Goal: Information Seeking & Learning: Check status

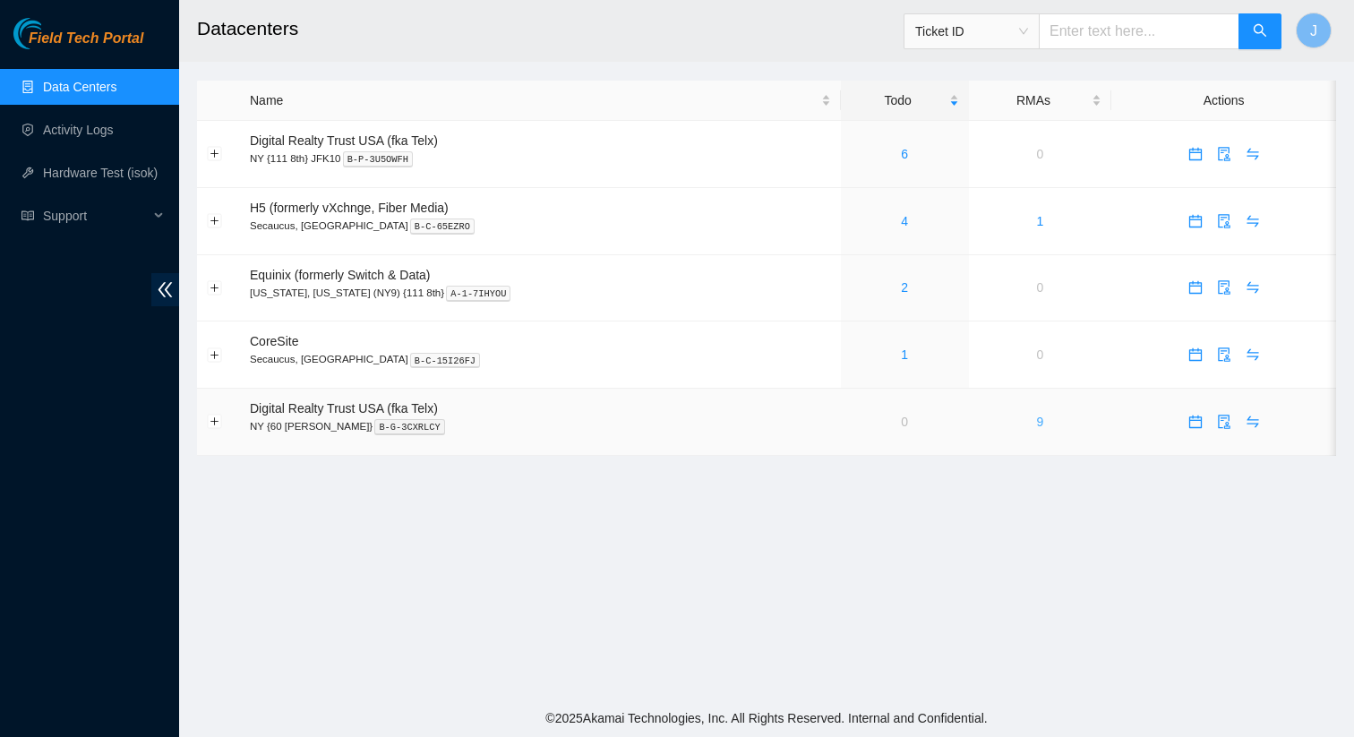
click at [1037, 422] on link "9" at bounding box center [1040, 422] width 7 height 14
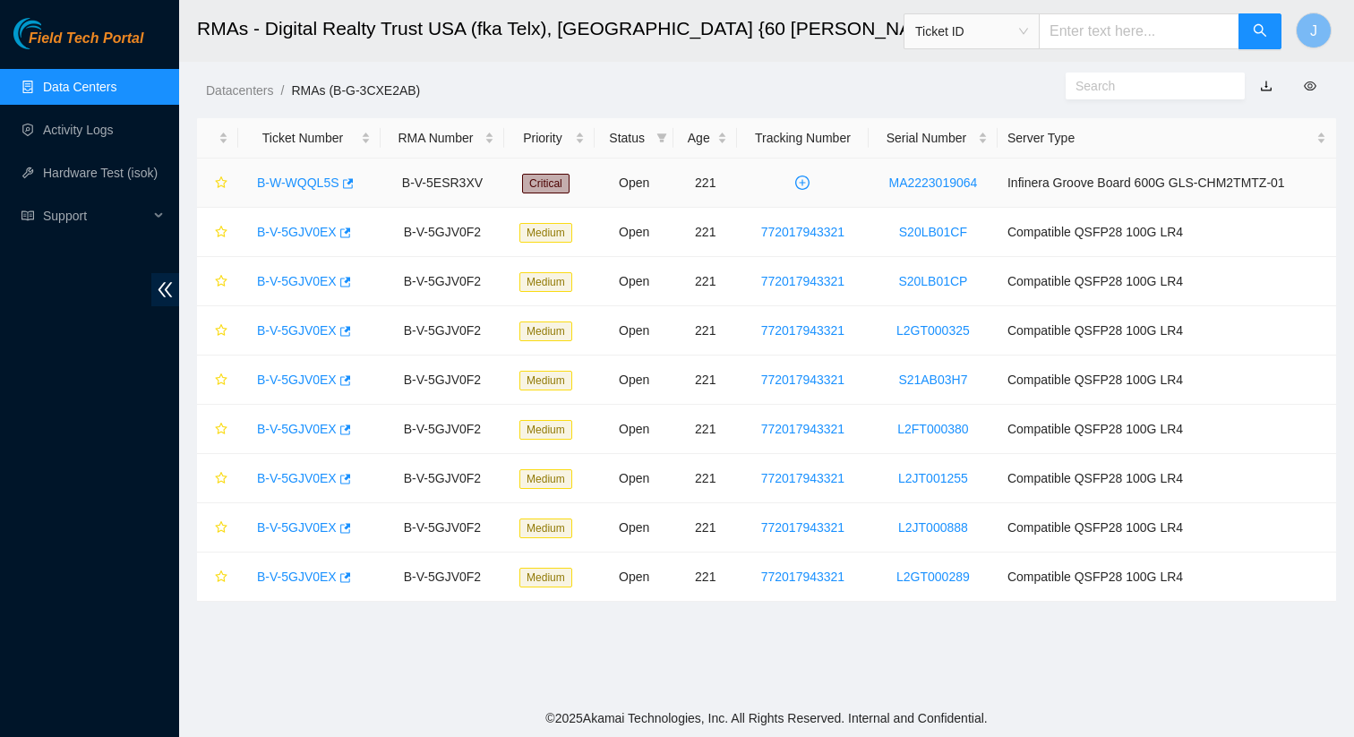
click at [301, 187] on link "B-W-WQQL5S" at bounding box center [298, 183] width 82 height 14
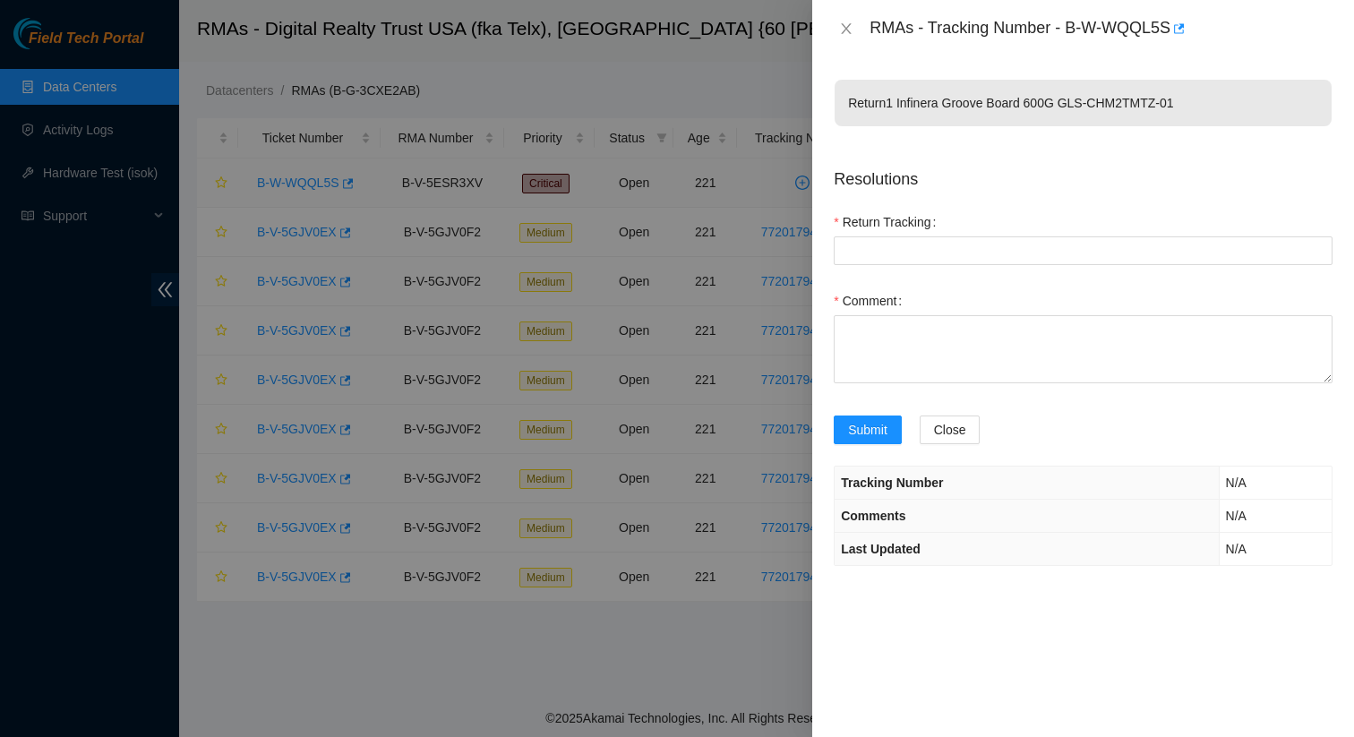
click at [301, 187] on div at bounding box center [677, 368] width 1354 height 737
click at [844, 32] on icon "close" at bounding box center [846, 28] width 14 height 14
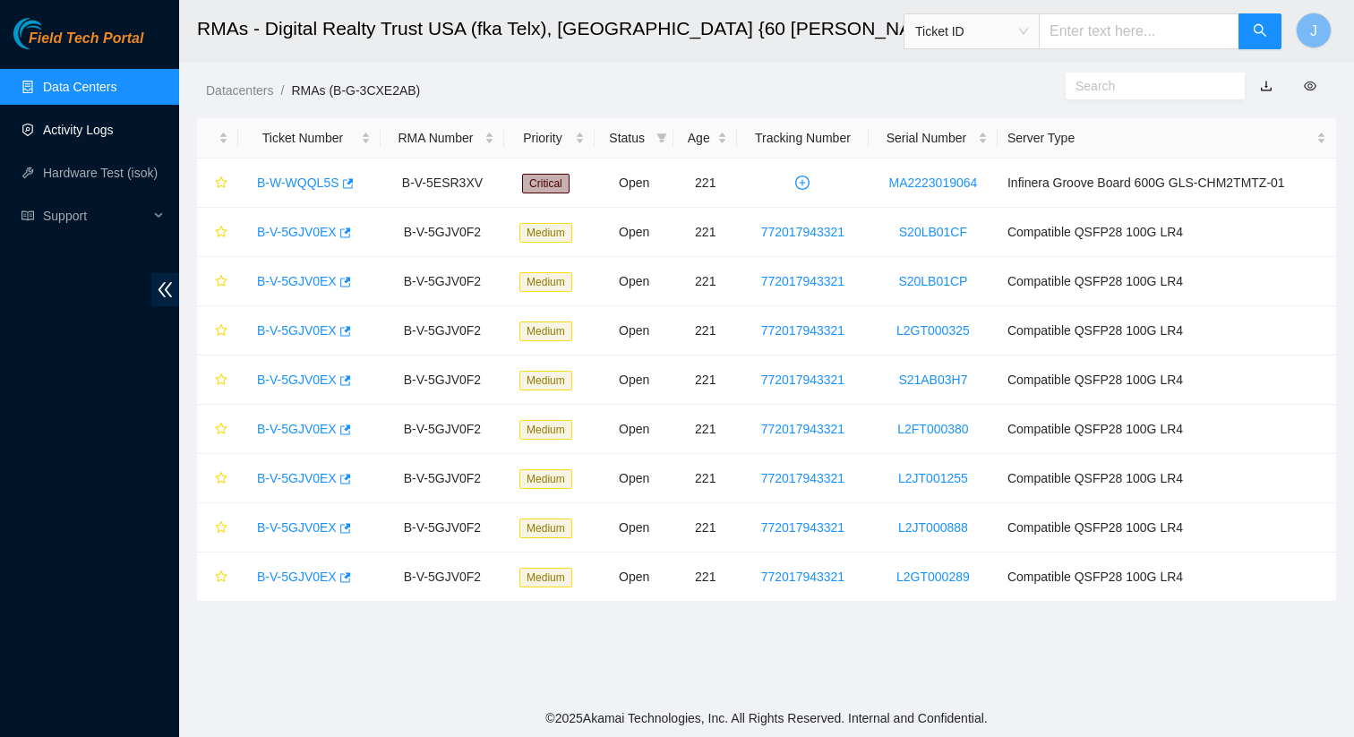
click at [96, 135] on link "Activity Logs" at bounding box center [78, 130] width 71 height 14
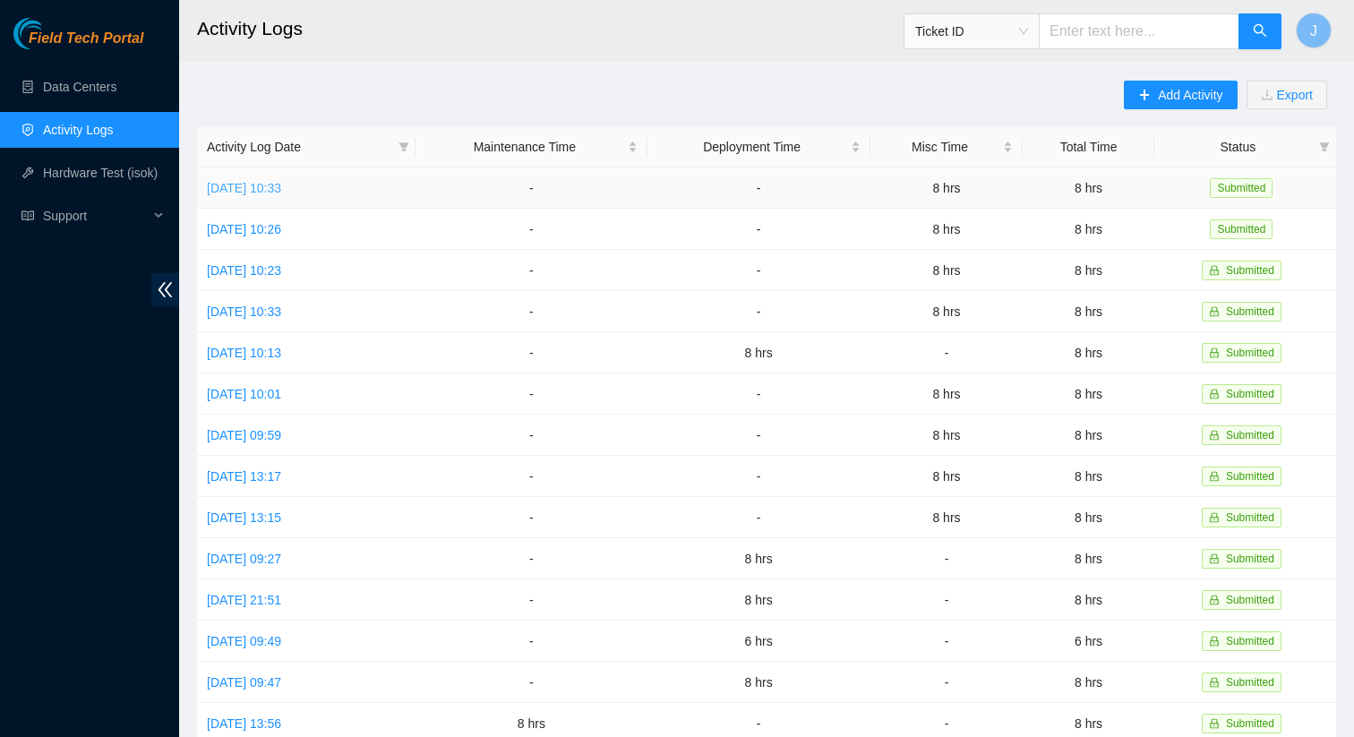
click at [279, 190] on link "[DATE] 10:33" at bounding box center [244, 188] width 74 height 14
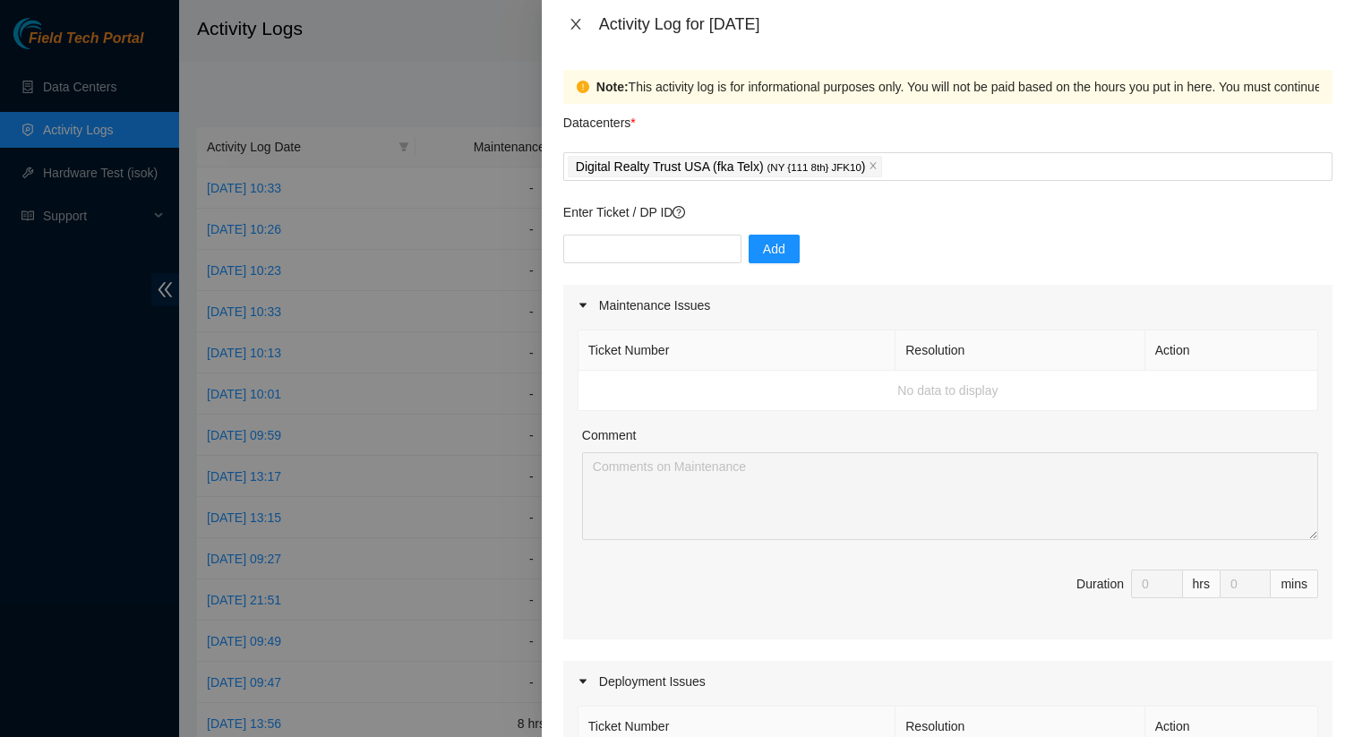
click at [573, 22] on icon "close" at bounding box center [575, 24] width 10 height 11
